Goal: Obtain resource: Download file/media

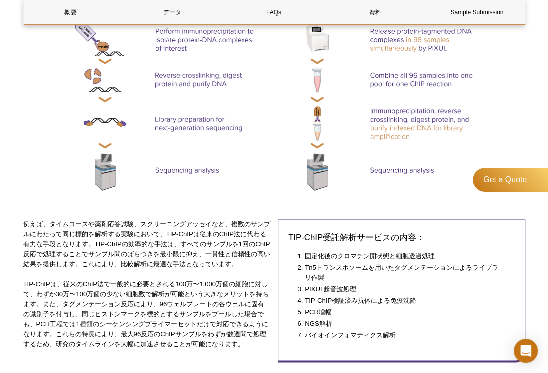
scroll to position [608, 0]
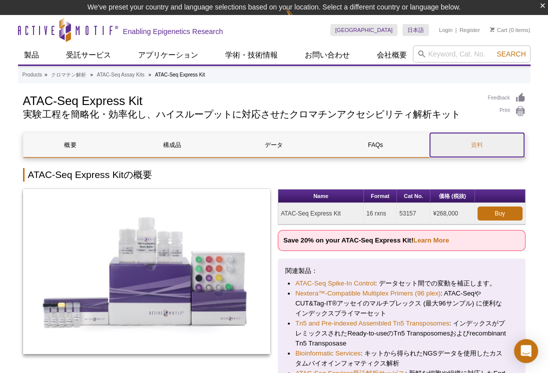
click at [473, 142] on link "資料" at bounding box center [477, 145] width 94 height 24
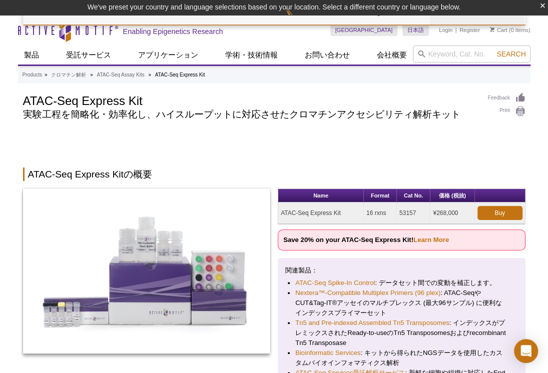
scroll to position [1858, 0]
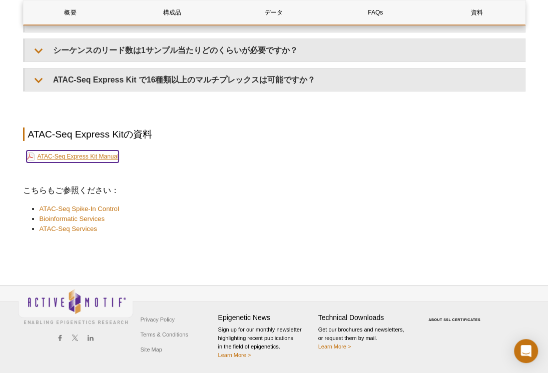
click at [109, 157] on link "ATAC-Seq Express Kit Manual" at bounding box center [73, 157] width 92 height 12
